Goal: Information Seeking & Learning: Learn about a topic

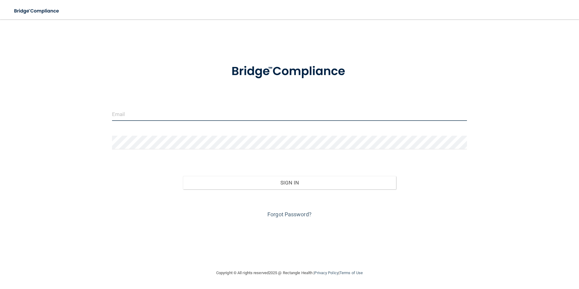
click at [155, 112] on input "email" at bounding box center [289, 114] width 355 height 14
type input "[EMAIL_ADDRESS][DOMAIN_NAME]"
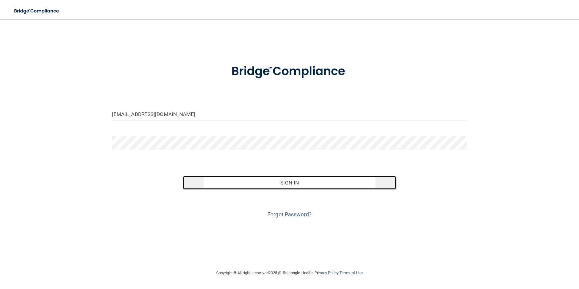
click at [325, 182] on button "Sign In" at bounding box center [289, 182] width 213 height 13
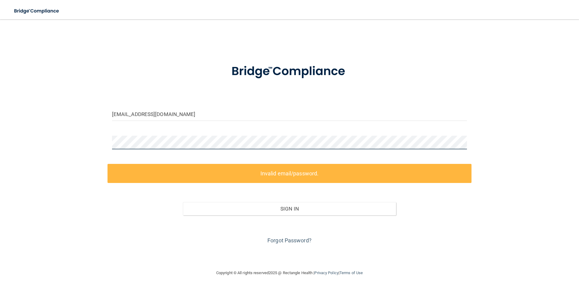
click at [68, 139] on div "[EMAIL_ADDRESS][DOMAIN_NAME] Invalid email/password. You don't have permission …" at bounding box center [289, 144] width 555 height 238
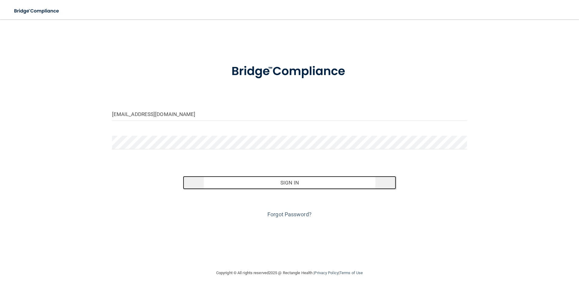
click at [302, 185] on button "Sign In" at bounding box center [289, 182] width 213 height 13
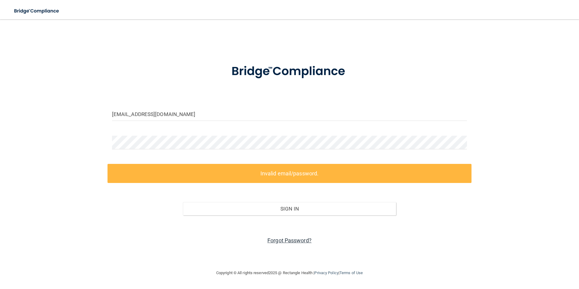
click at [291, 237] on link "Forgot Password?" at bounding box center [290, 240] width 44 height 6
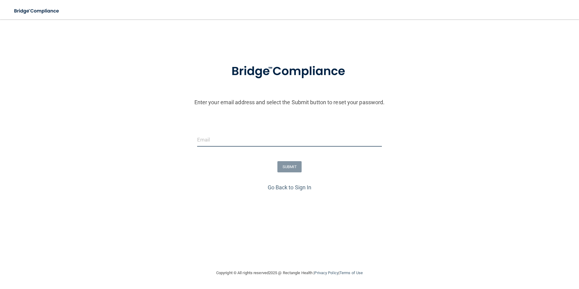
click at [267, 144] on input "email" at bounding box center [289, 140] width 185 height 14
type input "[EMAIL_ADDRESS][DOMAIN_NAME]"
click at [294, 168] on button "SUBMIT" at bounding box center [290, 166] width 25 height 11
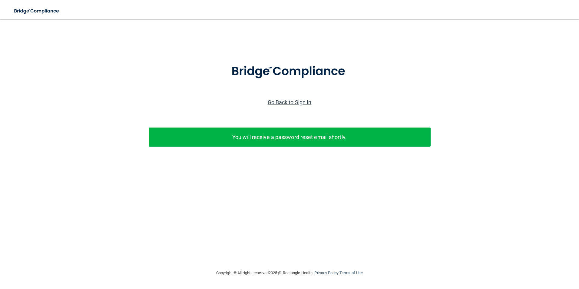
click at [287, 104] on link "Go Back to Sign In" at bounding box center [290, 102] width 44 height 6
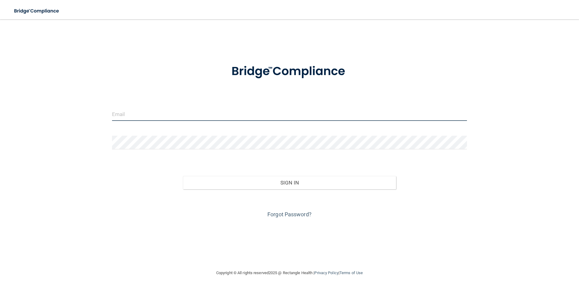
click at [164, 114] on input "email" at bounding box center [289, 114] width 355 height 14
type input "[EMAIL_ADDRESS][DOMAIN_NAME]"
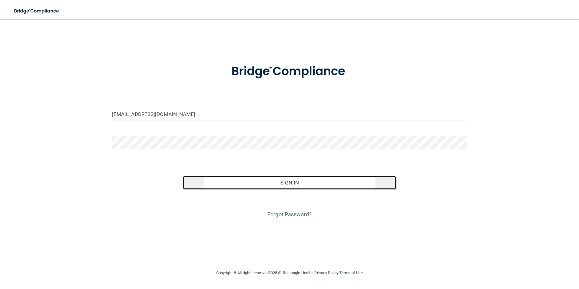
click at [295, 187] on button "Sign In" at bounding box center [289, 182] width 213 height 13
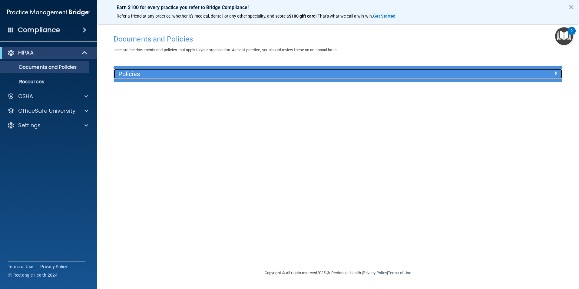
click at [474, 77] on div "Policies" at bounding box center [338, 74] width 448 height 10
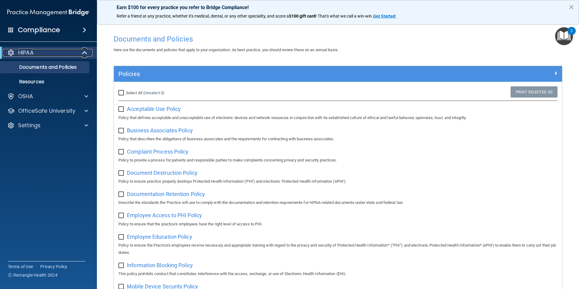
click at [48, 51] on div "HIPAA" at bounding box center [40, 52] width 75 height 7
click at [42, 68] on p "Documents and Policies" at bounding box center [45, 67] width 83 height 6
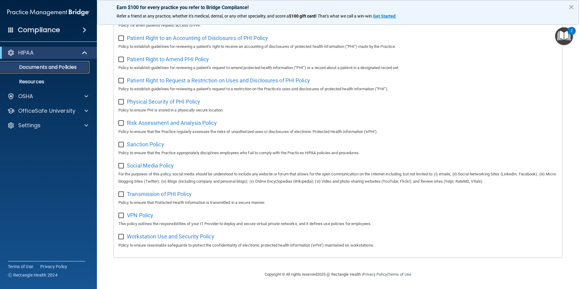
scroll to position [319, 0]
click at [565, 35] on img "Open Resource Center, 2 new notifications" at bounding box center [564, 36] width 18 height 18
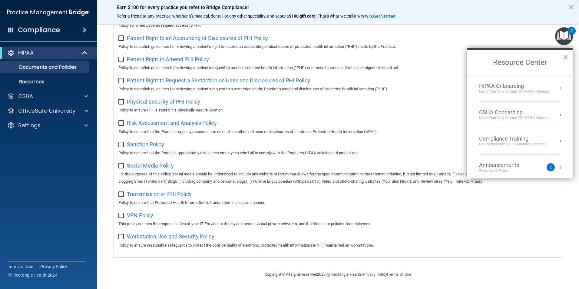
click at [512, 144] on div "Get Started with your mandatory training" at bounding box center [513, 144] width 68 height 5
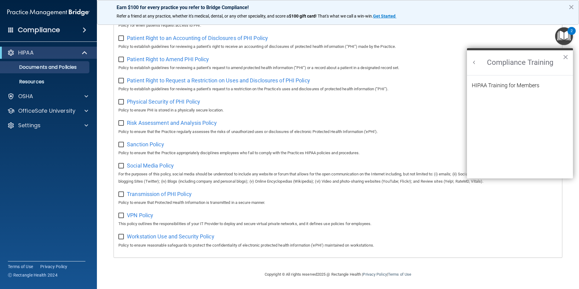
scroll to position [0, 0]
click at [520, 84] on div "HIPAA Training for Members" at bounding box center [506, 85] width 68 height 5
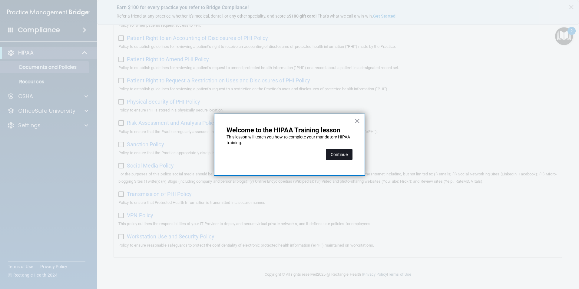
click at [341, 155] on button "Continue" at bounding box center [339, 154] width 27 height 11
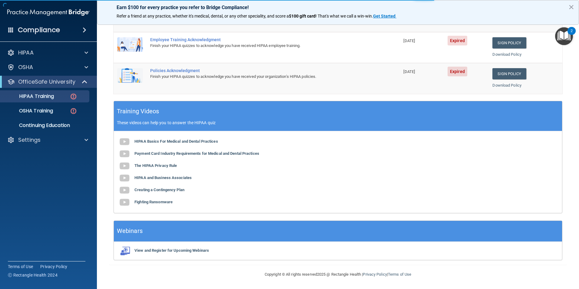
scroll to position [47, 0]
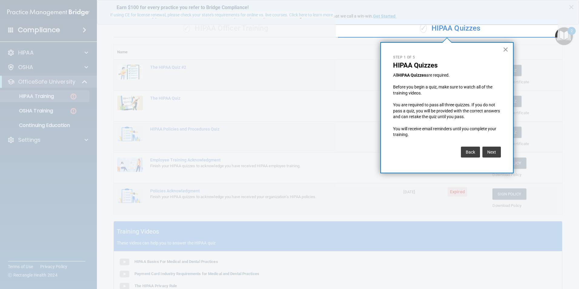
click at [505, 49] on button "×" at bounding box center [506, 50] width 6 height 10
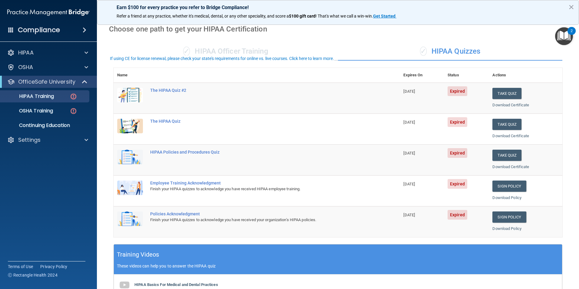
scroll to position [0, 0]
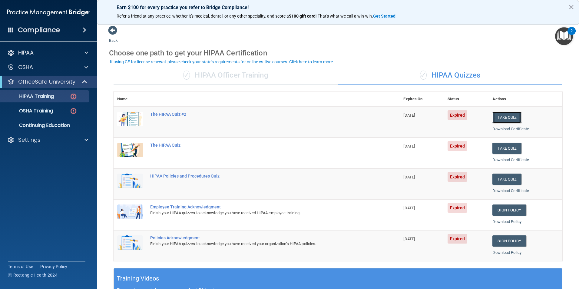
click at [502, 119] on button "Take Quiz" at bounding box center [507, 117] width 29 height 11
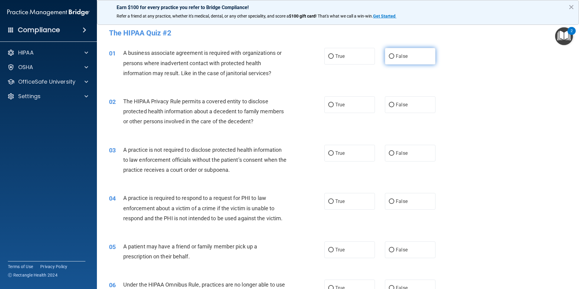
click at [389, 55] on input "False" at bounding box center [391, 56] width 5 height 5
radio input "true"
click at [329, 105] on input "True" at bounding box center [330, 105] width 5 height 5
radio input "true"
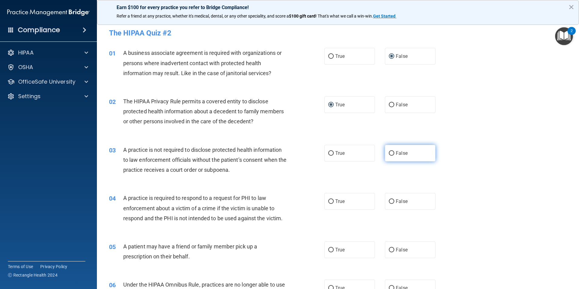
click at [391, 152] on input "False" at bounding box center [391, 153] width 5 height 5
radio input "true"
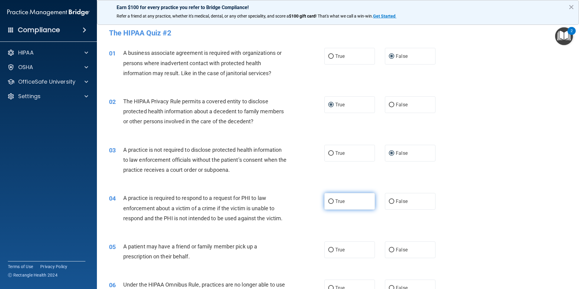
click at [328, 202] on input "True" at bounding box center [330, 201] width 5 height 5
radio input "true"
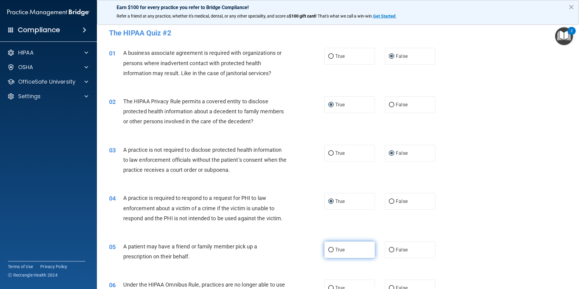
click at [330, 246] on label "True" at bounding box center [350, 250] width 51 height 17
click at [330, 248] on input "True" at bounding box center [330, 250] width 5 height 5
radio input "true"
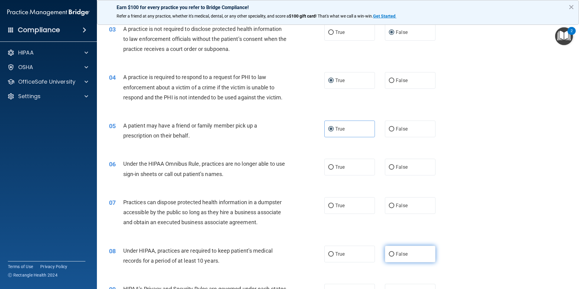
scroll to position [121, 0]
click at [389, 165] on input "False" at bounding box center [391, 167] width 5 height 5
radio input "true"
click at [388, 202] on label "False" at bounding box center [410, 205] width 51 height 17
click at [389, 203] on input "False" at bounding box center [391, 205] width 5 height 5
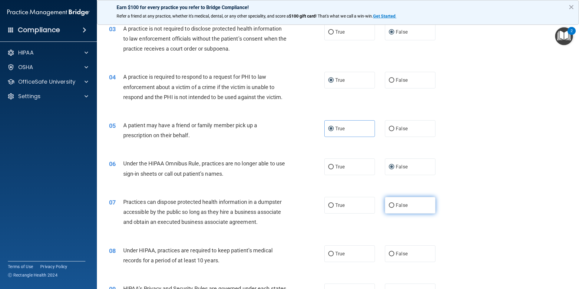
radio input "true"
click at [389, 253] on input "False" at bounding box center [391, 254] width 5 height 5
radio input "true"
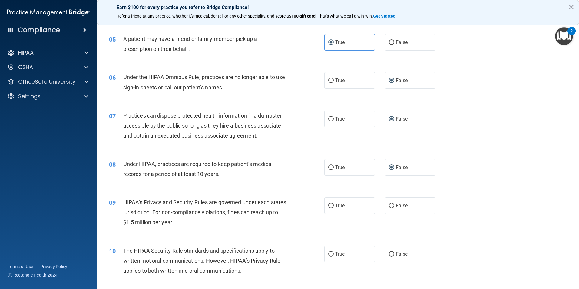
scroll to position [212, 0]
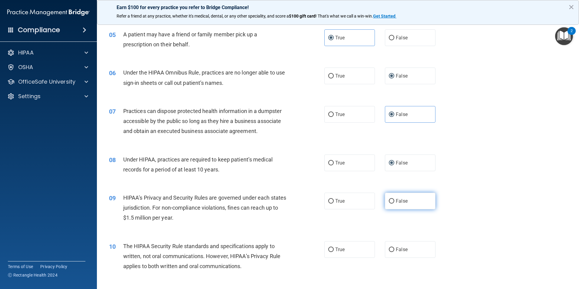
click at [389, 199] on input "False" at bounding box center [391, 201] width 5 height 5
radio input "true"
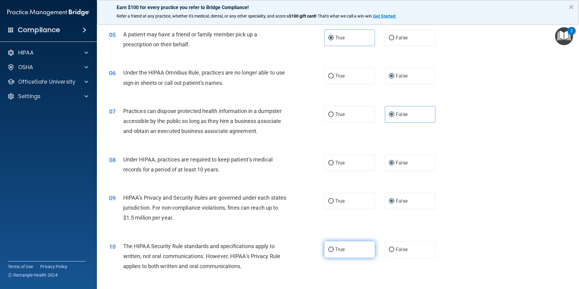
click at [329, 248] on input "True" at bounding box center [330, 250] width 5 height 5
radio input "true"
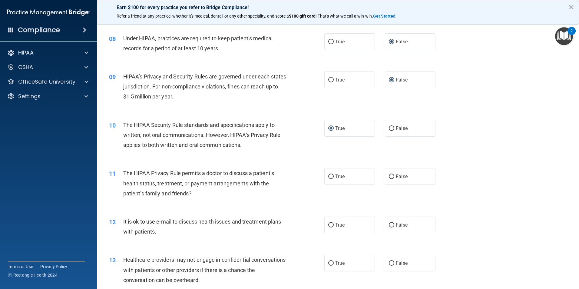
scroll to position [364, 0]
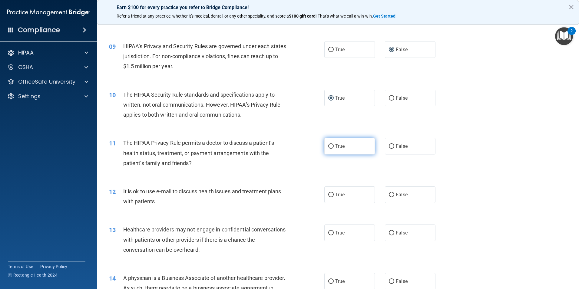
click at [329, 140] on label "True" at bounding box center [350, 146] width 51 height 17
click at [329, 144] on input "True" at bounding box center [330, 146] width 5 height 5
radio input "true"
click at [330, 193] on input "True" at bounding box center [330, 195] width 5 height 5
radio input "true"
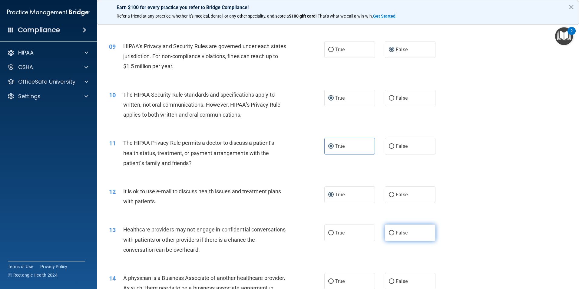
click at [389, 233] on input "False" at bounding box center [391, 233] width 5 height 5
radio input "true"
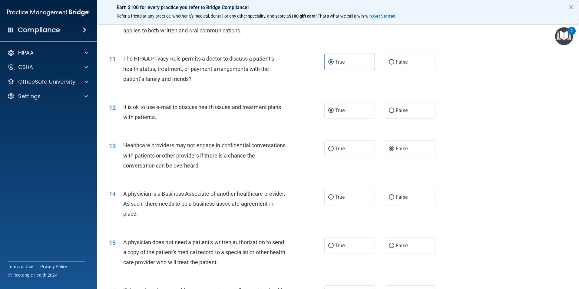
scroll to position [485, 0]
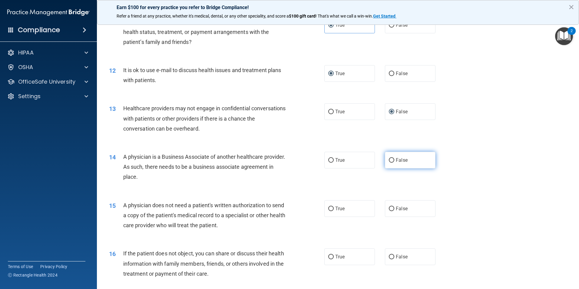
click at [389, 160] on input "False" at bounding box center [391, 160] width 5 height 5
radio input "true"
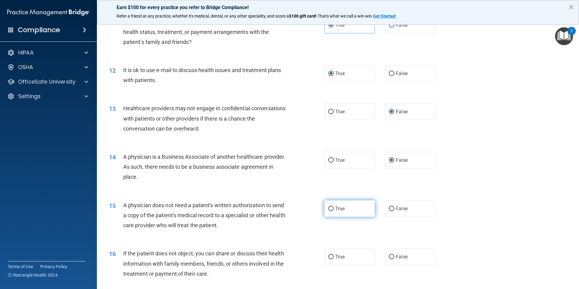
click at [328, 210] on input "True" at bounding box center [330, 209] width 5 height 5
radio input "true"
click at [328, 255] on input "True" at bounding box center [330, 257] width 5 height 5
radio input "true"
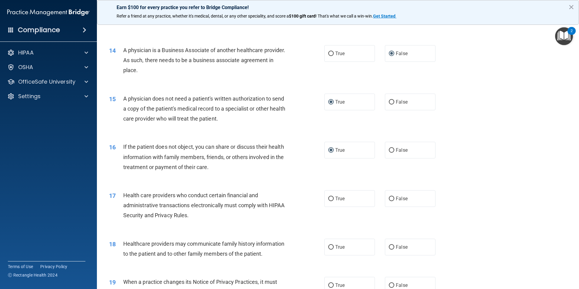
scroll to position [606, 0]
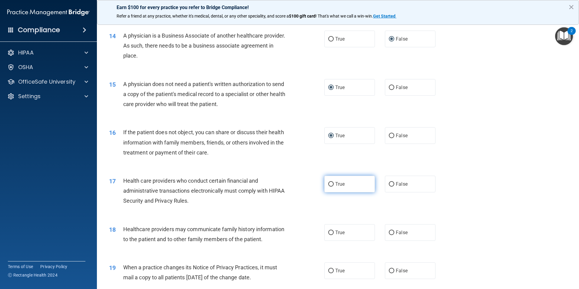
click at [329, 183] on input "True" at bounding box center [330, 184] width 5 height 5
radio input "true"
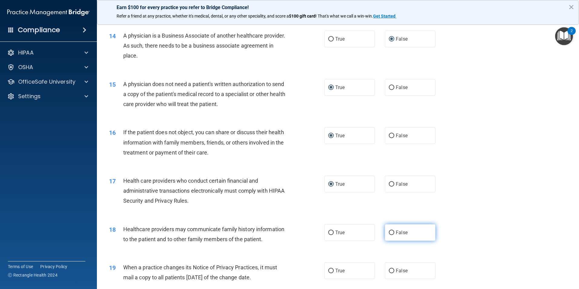
click at [390, 232] on input "False" at bounding box center [391, 233] width 5 height 5
radio input "true"
click at [389, 269] on input "False" at bounding box center [391, 271] width 5 height 5
radio input "true"
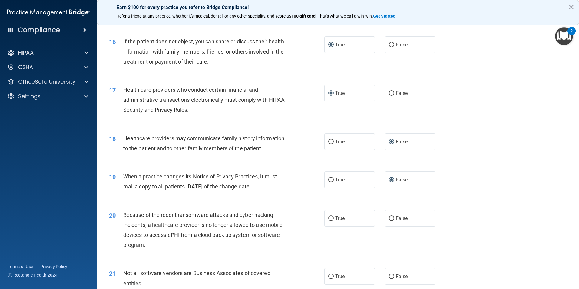
scroll to position [727, 0]
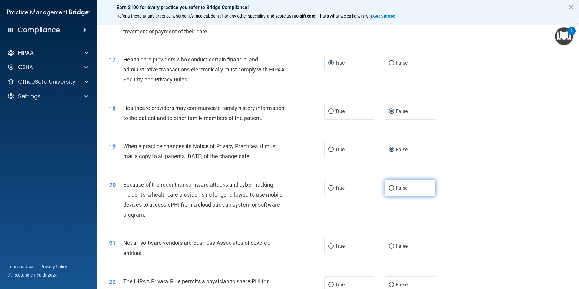
click at [389, 187] on input "False" at bounding box center [391, 188] width 5 height 5
radio input "true"
click at [328, 244] on input "True" at bounding box center [330, 246] width 5 height 5
radio input "true"
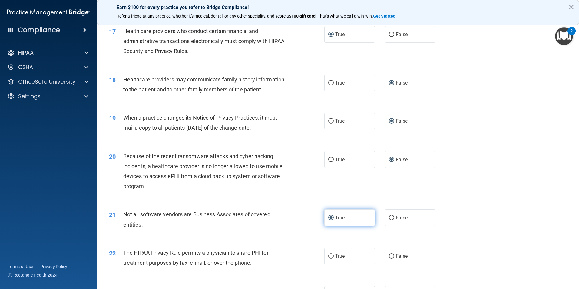
scroll to position [788, 0]
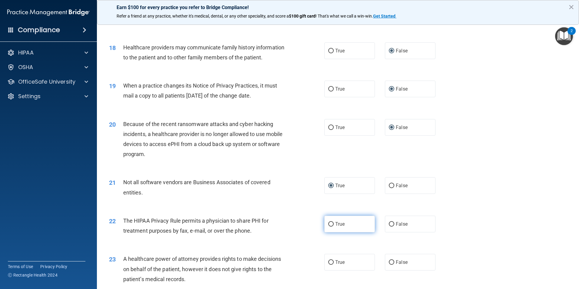
click at [330, 223] on input "True" at bounding box center [330, 224] width 5 height 5
radio input "true"
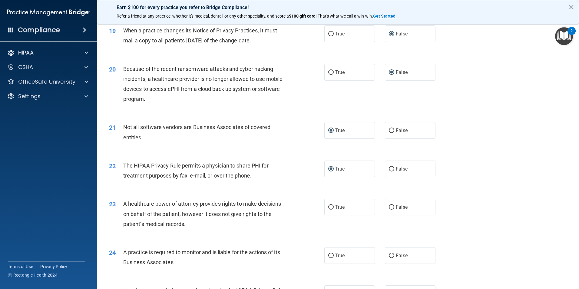
scroll to position [848, 0]
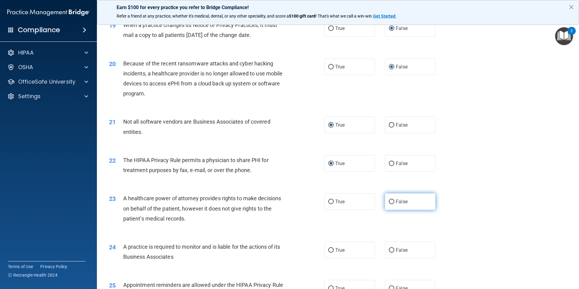
click at [387, 199] on label "False" at bounding box center [410, 201] width 51 height 17
click at [389, 200] on input "False" at bounding box center [391, 202] width 5 height 5
radio input "true"
click at [389, 249] on input "False" at bounding box center [391, 250] width 5 height 5
radio input "true"
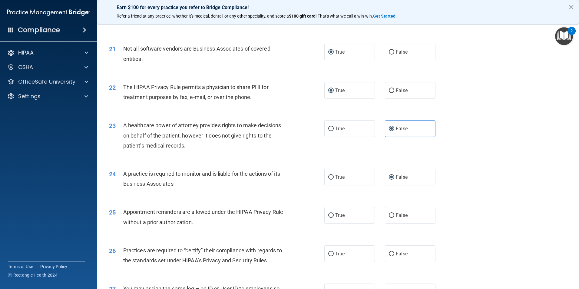
scroll to position [939, 0]
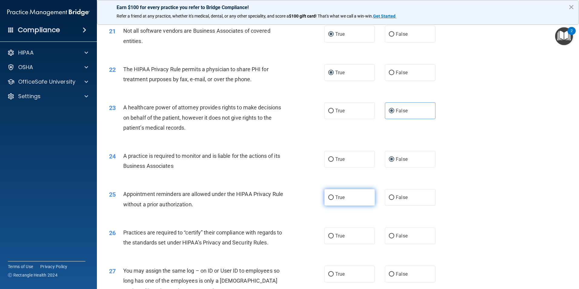
click at [329, 197] on input "True" at bounding box center [330, 197] width 5 height 5
radio input "true"
click at [389, 236] on input "False" at bounding box center [391, 236] width 5 height 5
radio input "true"
click at [389, 272] on input "False" at bounding box center [391, 274] width 5 height 5
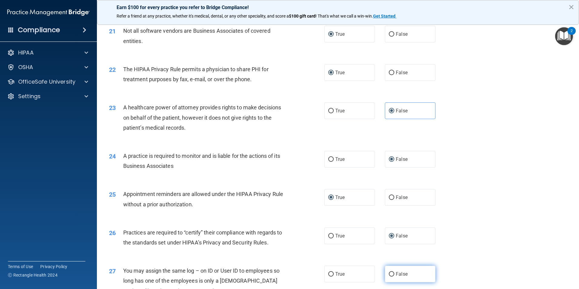
radio input "true"
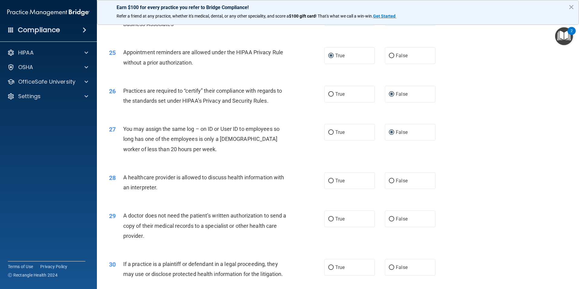
scroll to position [1091, 0]
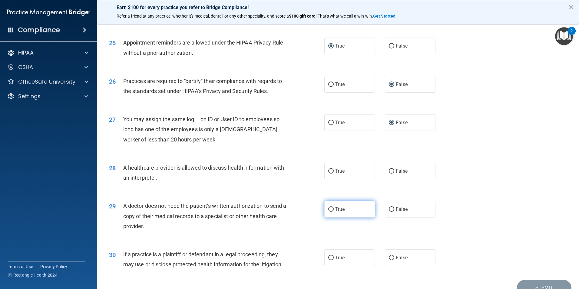
drag, startPoint x: 330, startPoint y: 208, endPoint x: 330, endPoint y: 217, distance: 9.1
click at [330, 208] on input "True" at bounding box center [330, 209] width 5 height 5
radio input "true"
click at [329, 261] on label "True" at bounding box center [350, 257] width 51 height 17
click at [329, 260] on input "True" at bounding box center [330, 258] width 5 height 5
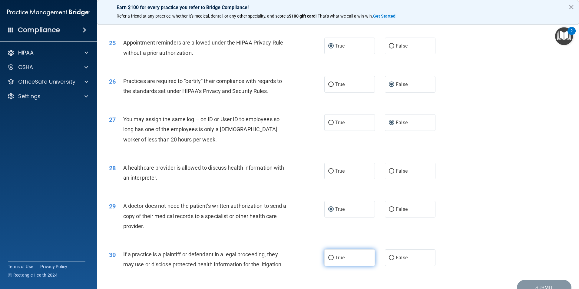
radio input "true"
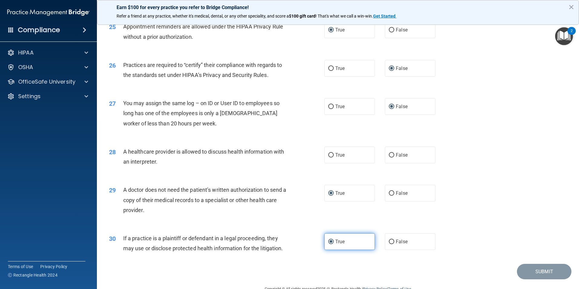
scroll to position [1122, 0]
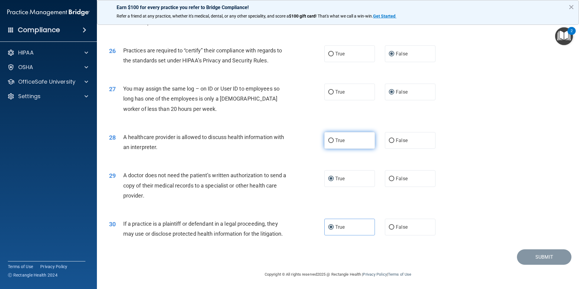
click at [330, 139] on input "True" at bounding box center [330, 140] width 5 height 5
radio input "true"
click at [532, 257] on button "Submit" at bounding box center [544, 256] width 55 height 15
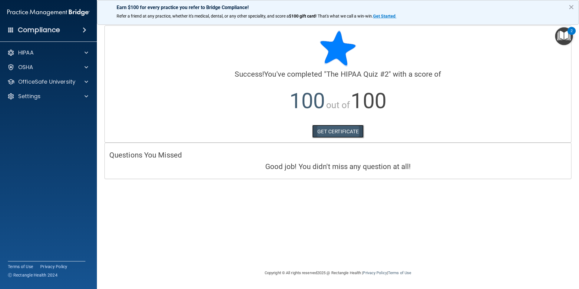
click at [321, 132] on link "GET CERTIFICATE" at bounding box center [338, 131] width 52 height 13
